Goal: Transaction & Acquisition: Purchase product/service

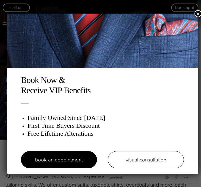
click at [195, 13] on button "×" at bounding box center [198, 13] width 7 height 7
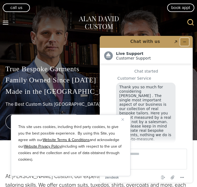
click at [184, 42] on icon "Minimize widget" at bounding box center [185, 42] width 2 height 0
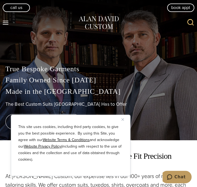
click at [121, 119] on div "This site uses cookies, including third party cookies, to give you the best pos…" at bounding box center [71, 145] width 120 height 61
click at [123, 118] on img "Close" at bounding box center [123, 119] width 2 height 2
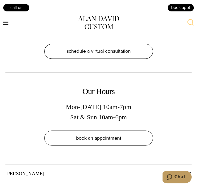
scroll to position [3298, 0]
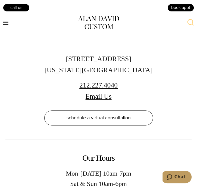
click at [7, 24] on icon "Toggle Menu" at bounding box center [5, 22] width 7 height 7
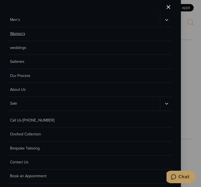
click at [25, 32] on link "Women’s" at bounding box center [90, 34] width 165 height 14
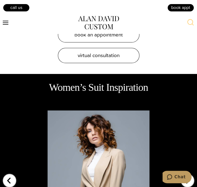
scroll to position [1306, 0]
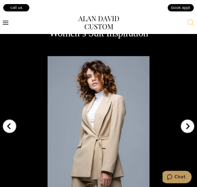
click at [188, 116] on div "Next slide" at bounding box center [188, 123] width 14 height 14
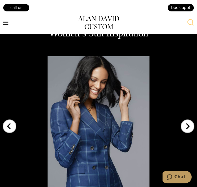
click at [188, 116] on div "Next slide" at bounding box center [188, 123] width 14 height 14
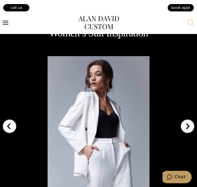
click at [188, 116] on div "Next slide" at bounding box center [188, 123] width 14 height 14
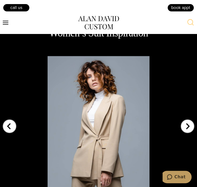
click at [188, 116] on div "Next slide" at bounding box center [188, 123] width 14 height 14
